Goal: Task Accomplishment & Management: Manage account settings

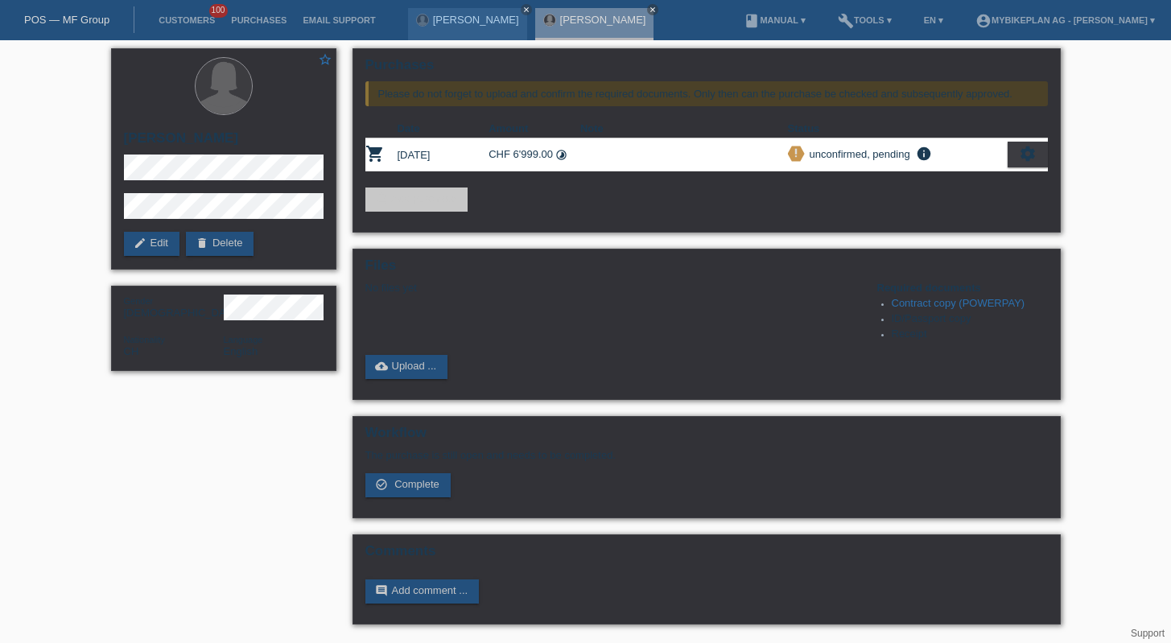
click at [50, 26] on link "POS — MF Group" at bounding box center [66, 20] width 85 height 12
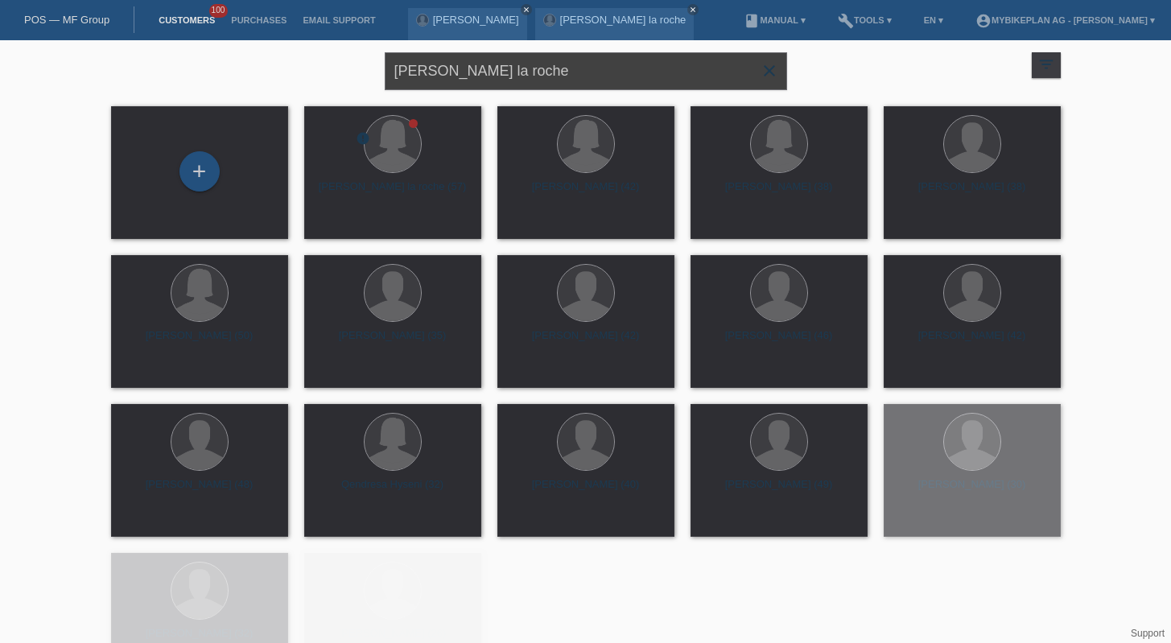
click at [516, 60] on input "[PERSON_NAME]" at bounding box center [586, 71] width 403 height 38
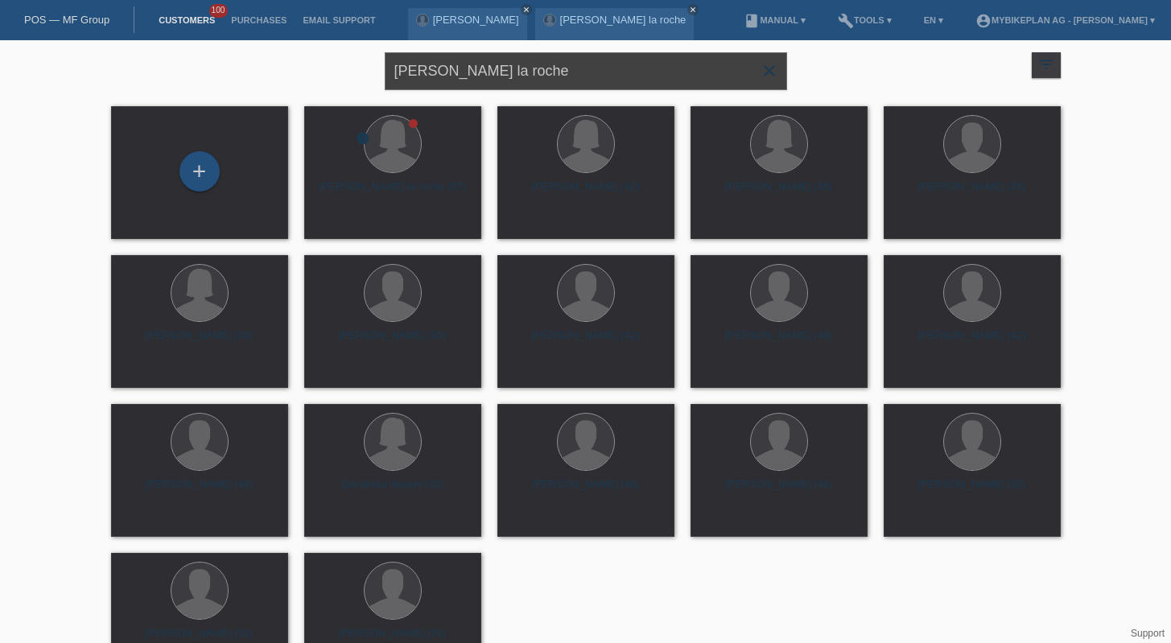
click at [516, 60] on input "[PERSON_NAME]" at bounding box center [586, 71] width 403 height 38
click at [403, 183] on div "carla seminario la roche (57)" at bounding box center [392, 194] width 151 height 26
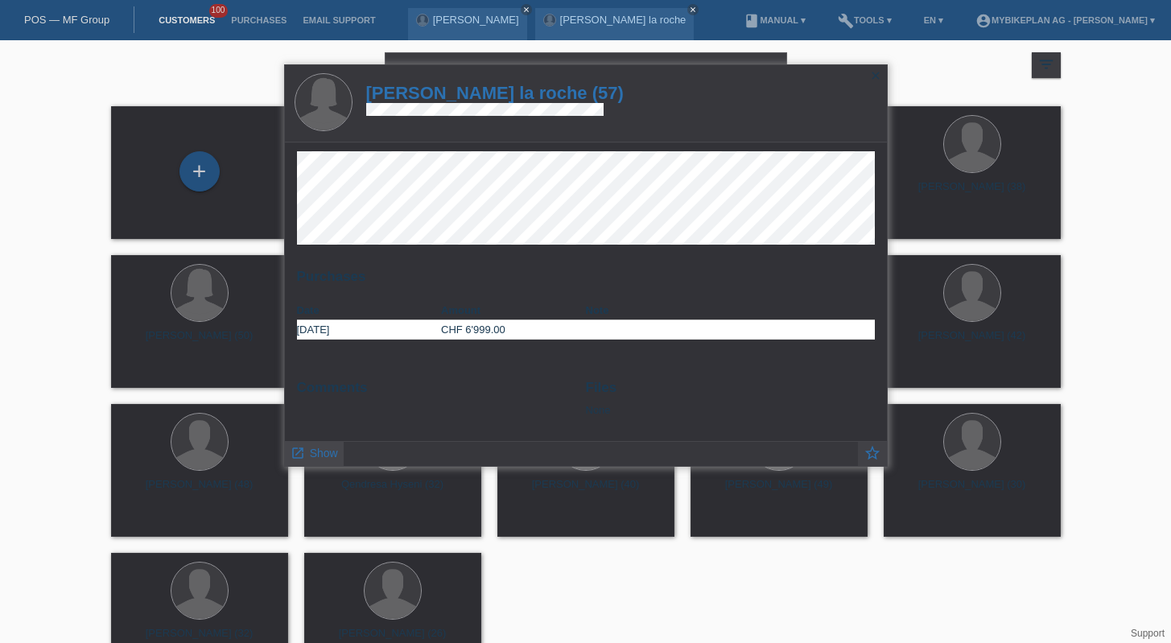
click at [320, 448] on span "Show" at bounding box center [324, 453] width 28 height 13
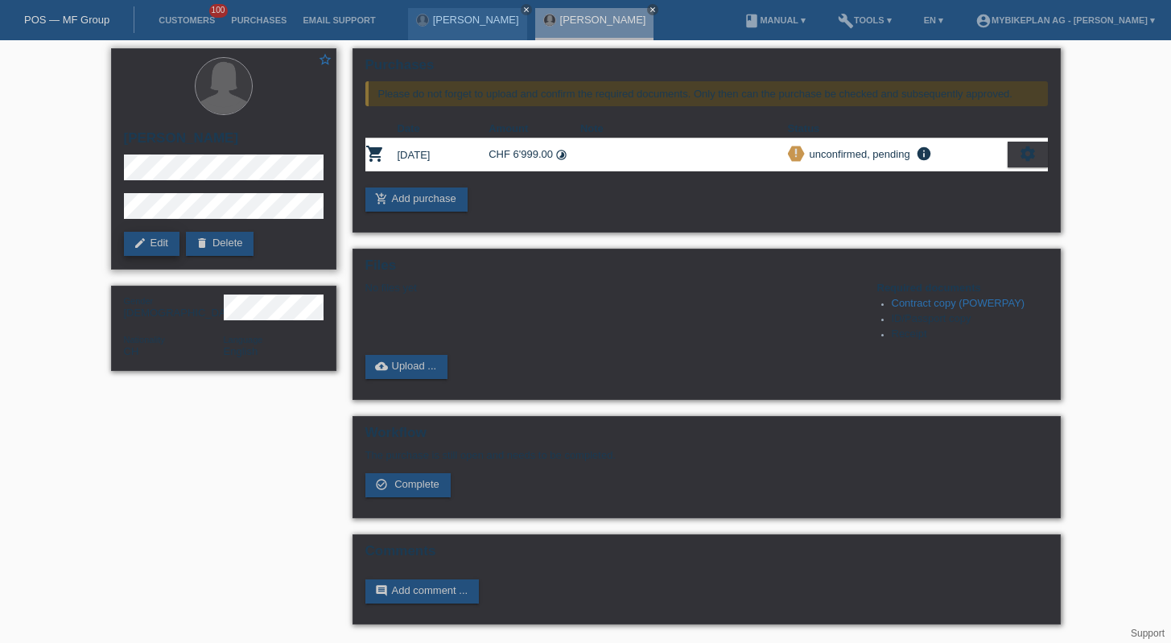
click at [154, 240] on link "edit Edit" at bounding box center [152, 244] width 56 height 24
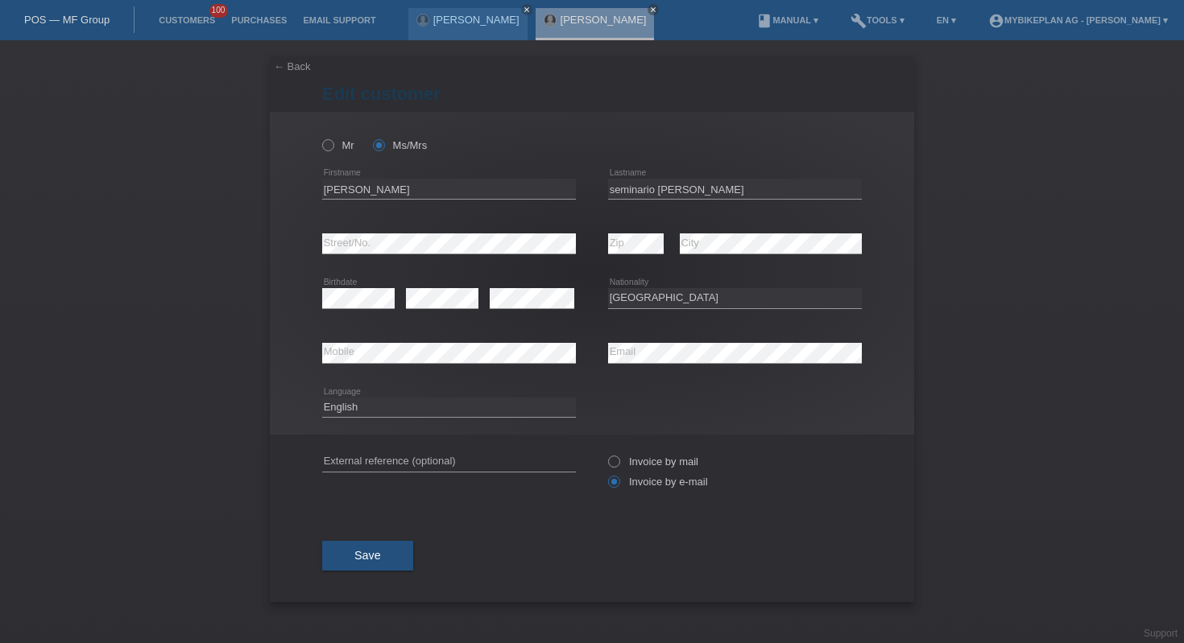
select select "CH"
click at [428, 195] on input "[PERSON_NAME]" at bounding box center [449, 189] width 254 height 20
click at [328, 182] on input "[PERSON_NAME] [PERSON_NAME]" at bounding box center [449, 189] width 254 height 20
click at [370, 542] on div "Save" at bounding box center [591, 555] width 539 height 93
click at [329, 192] on input "Sarla Patricia" at bounding box center [449, 189] width 254 height 20
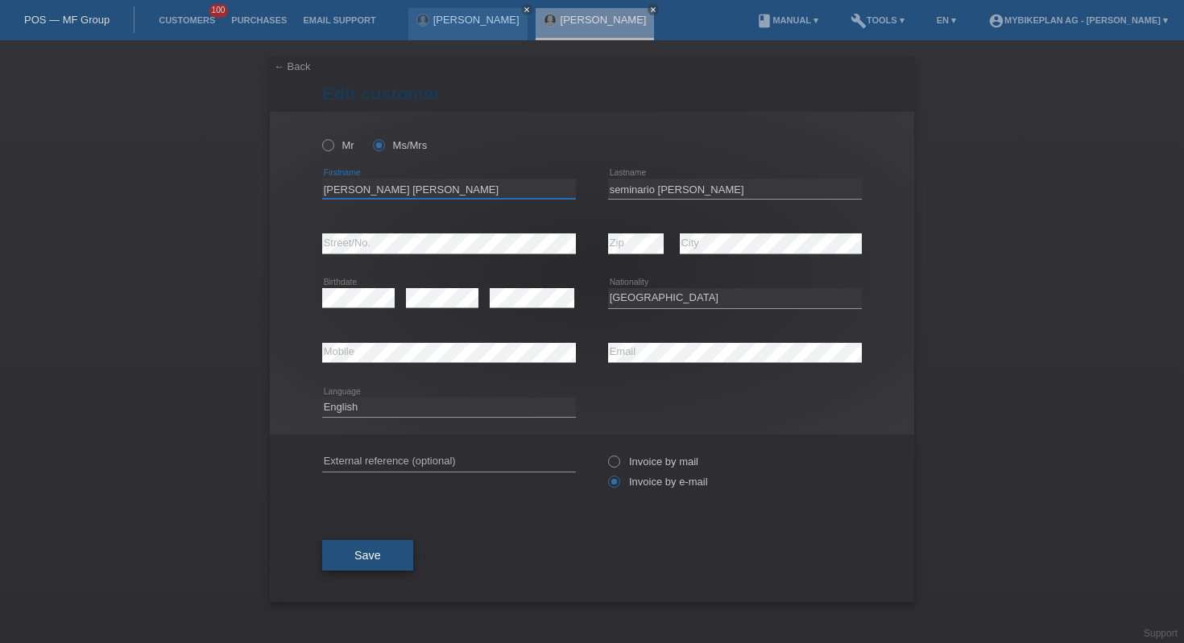
type input "[PERSON_NAME] [PERSON_NAME]"
click at [356, 551] on button "Save" at bounding box center [367, 555] width 91 height 31
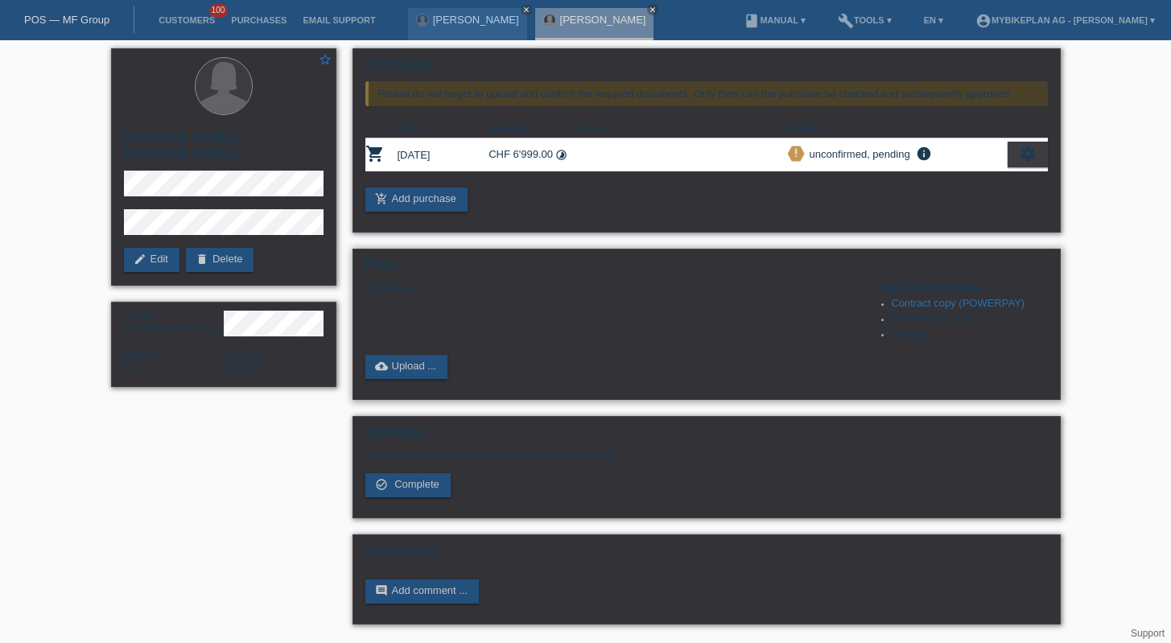
click at [415, 387] on div "Files No files yet Required documents Contract copy (POWERPAY) ID/Passport copy…" at bounding box center [707, 324] width 709 height 151
click at [415, 371] on link "cloud_upload Upload ..." at bounding box center [407, 367] width 83 height 24
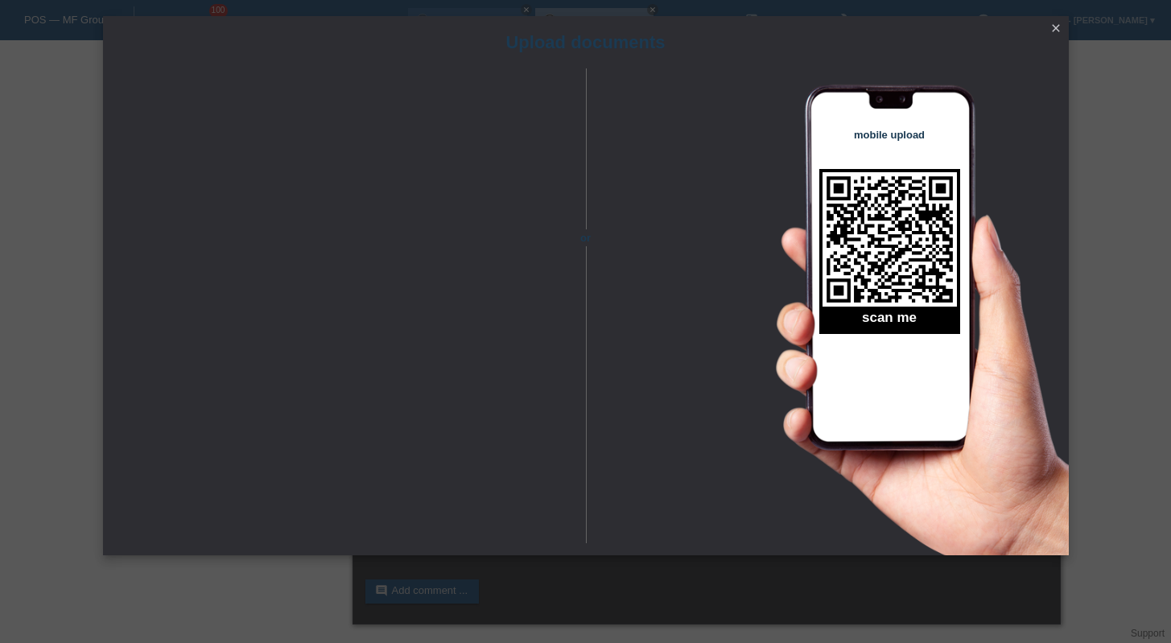
click at [1057, 12] on div "Upload documents or mobile upload scan me close" at bounding box center [585, 321] width 1171 height 643
click at [1057, 23] on icon "close" at bounding box center [1056, 28] width 13 height 13
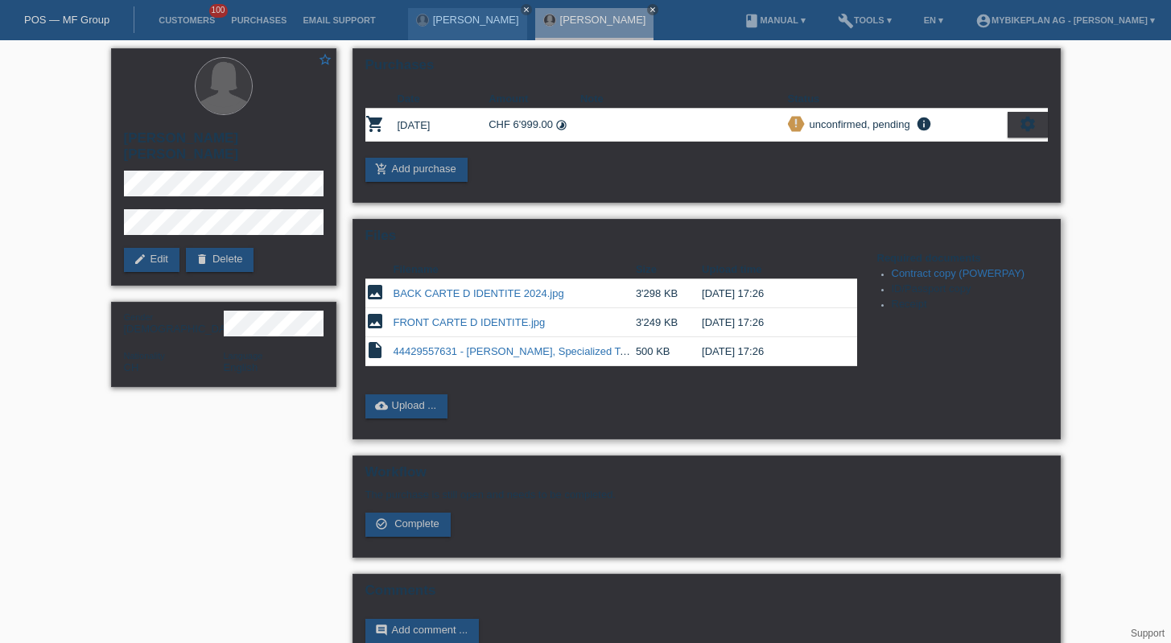
click at [461, 321] on link "FRONT CARTE D IDENTITE.jpg" at bounding box center [470, 322] width 152 height 12
